Goal: Information Seeking & Learning: Learn about a topic

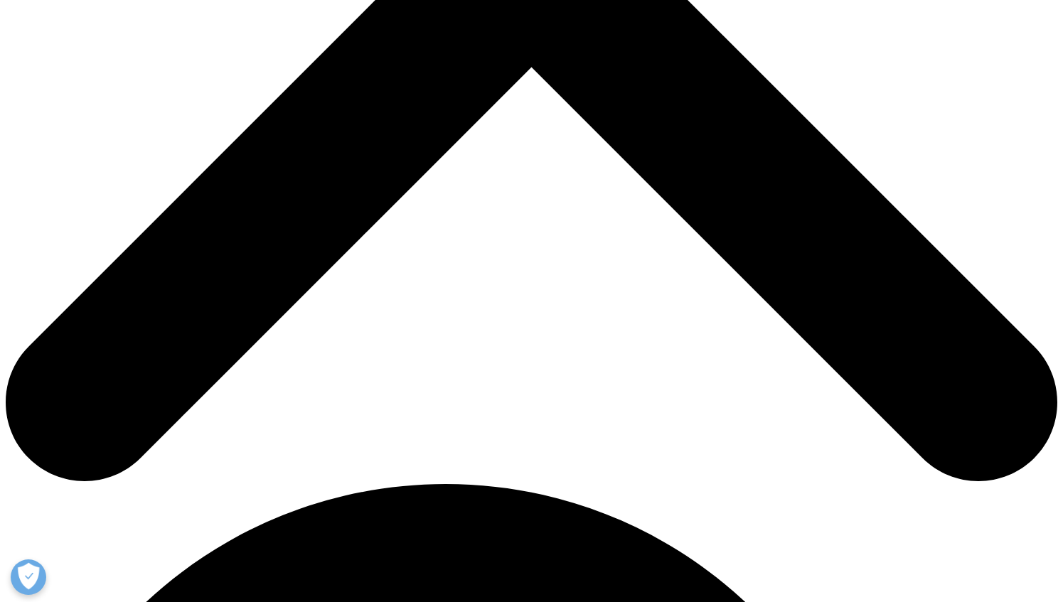
scroll to position [701, 0]
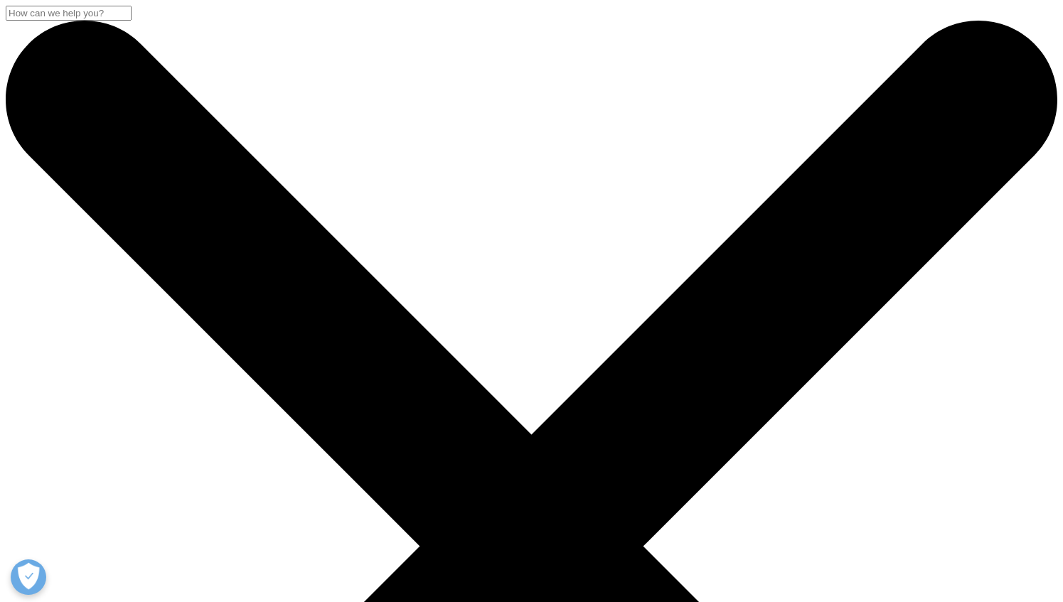
scroll to position [0, 0]
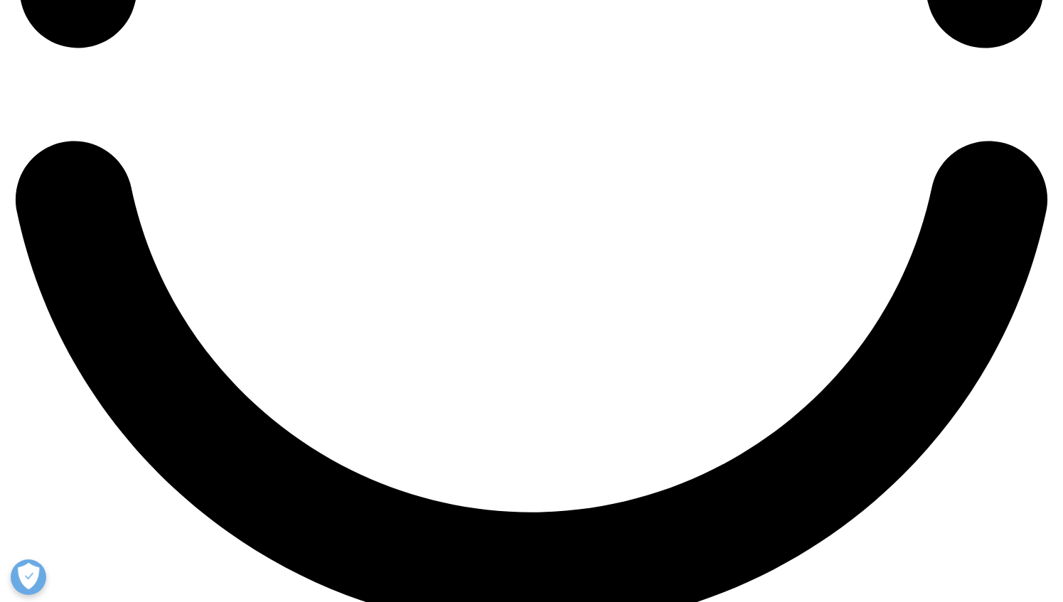
scroll to position [2577, 0]
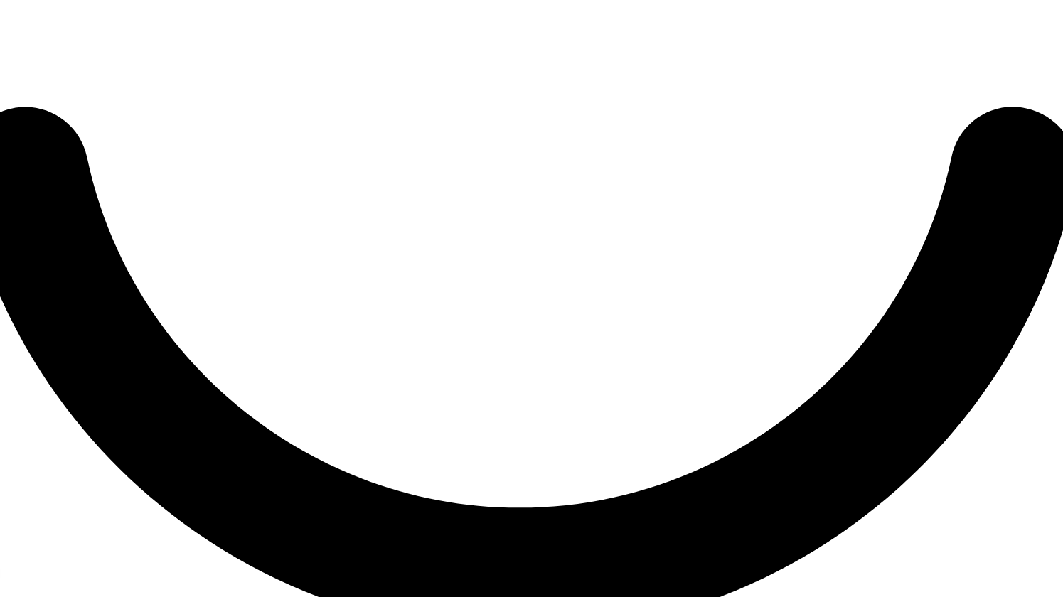
scroll to position [2576, 0]
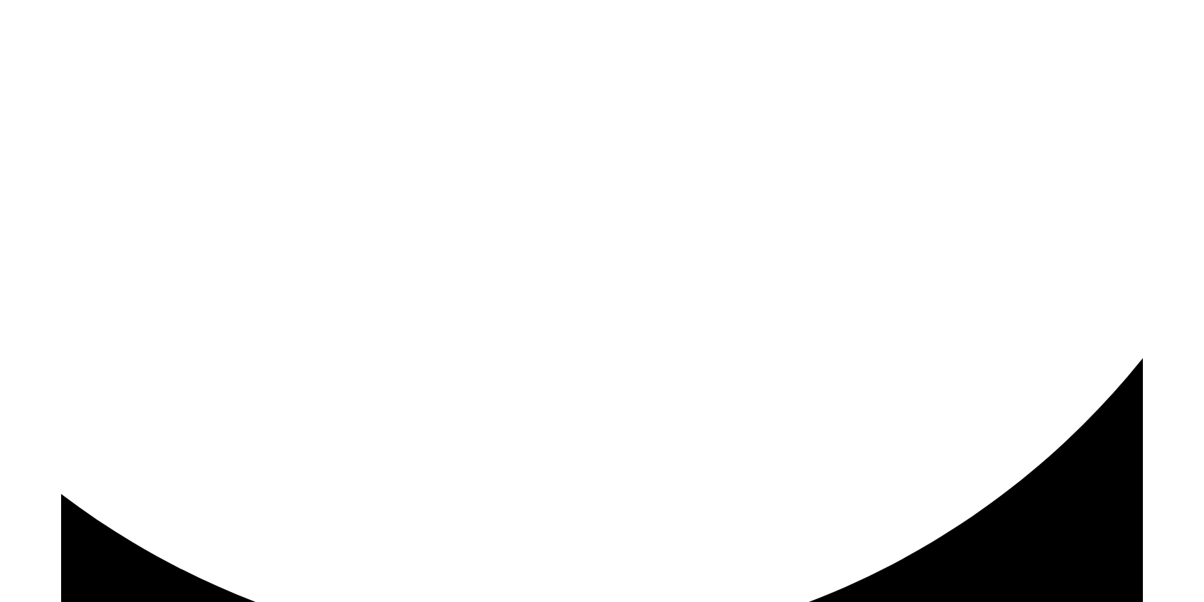
scroll to position [2605, 0]
